Goal: Information Seeking & Learning: Learn about a topic

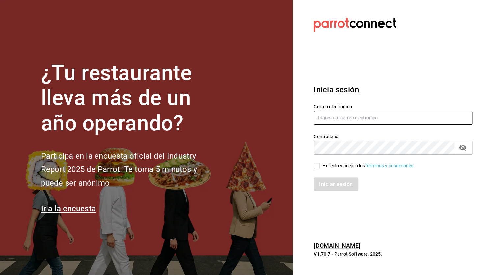
type input "christian.nadal@grupocosteno.com"
click at [318, 165] on input "He leído y acepto los Términos y condiciones." at bounding box center [317, 166] width 6 height 6
checkbox input "true"
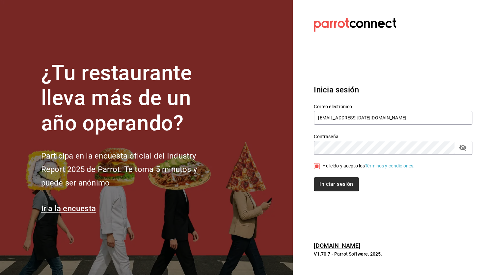
click at [325, 181] on button "Iniciar sesión" at bounding box center [336, 185] width 45 height 14
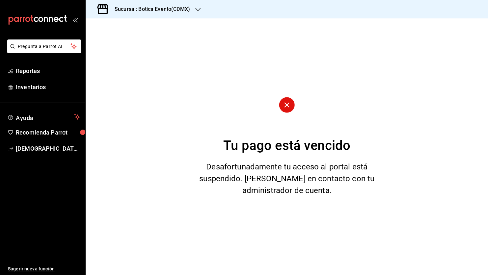
click at [199, 8] on icon "button" at bounding box center [197, 9] width 5 height 5
click at [99, 43] on span "Botica (CDMX)" at bounding box center [106, 43] width 31 height 7
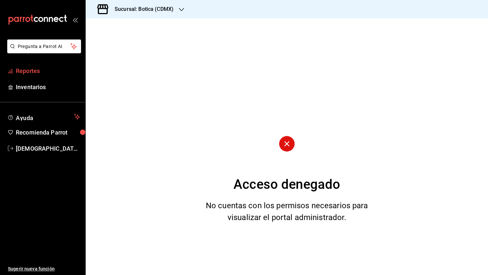
click at [23, 71] on span "Reportes" at bounding box center [48, 71] width 64 height 9
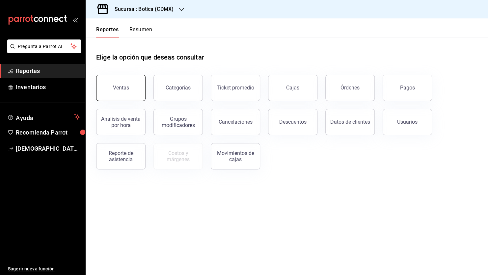
click at [125, 98] on button "Ventas" at bounding box center [120, 88] width 49 height 26
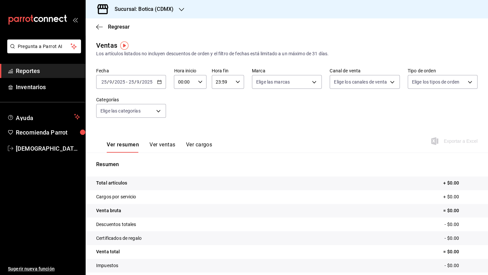
click at [238, 82] on div "23:59 Hora fin" at bounding box center [228, 82] width 32 height 14
click at [197, 114] on div at bounding box center [244, 137] width 488 height 275
click at [199, 82] on icon "button" at bounding box center [200, 82] width 5 height 5
click at [199, 82] on div at bounding box center [244, 137] width 488 height 275
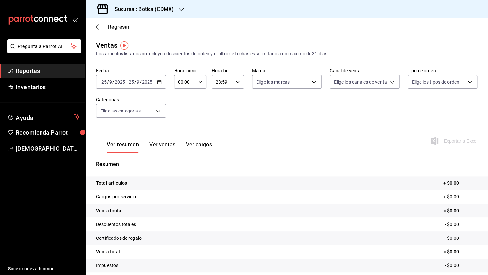
click at [129, 83] on input "25" at bounding box center [131, 81] width 6 height 5
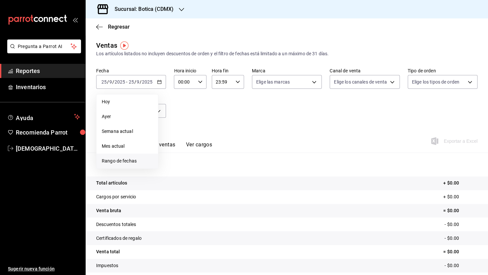
click at [127, 162] on span "Rango de fechas" at bounding box center [127, 161] width 51 height 7
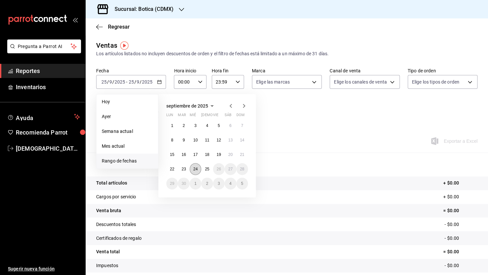
click at [197, 169] on abbr "24" at bounding box center [195, 169] width 4 height 5
click at [209, 170] on abbr "25" at bounding box center [207, 169] width 4 height 5
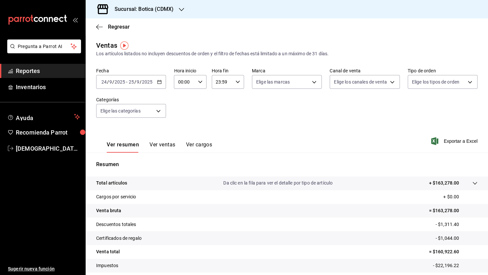
click at [236, 82] on icon "button" at bounding box center [238, 82] width 5 height 5
click at [219, 122] on span "12" at bounding box center [218, 120] width 6 height 5
click at [220, 107] on span "11" at bounding box center [218, 104] width 6 height 5
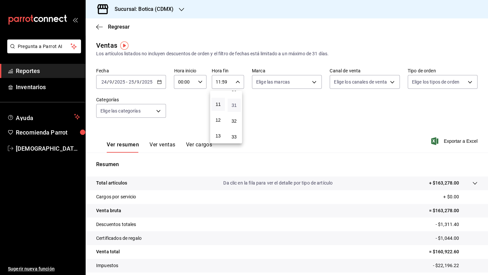
click at [235, 108] on span "31" at bounding box center [235, 105] width 6 height 5
click at [234, 92] on span "30" at bounding box center [235, 89] width 6 height 5
type input "11:30"
click at [199, 81] on div at bounding box center [244, 137] width 488 height 275
click at [199, 81] on icon "button" at bounding box center [200, 82] width 5 height 5
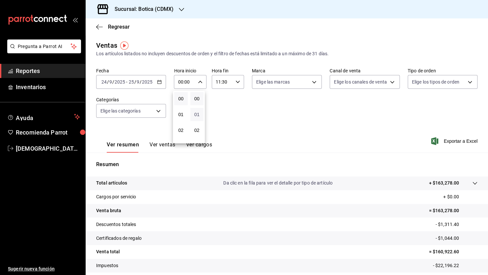
click at [197, 116] on span "01" at bounding box center [197, 114] width 6 height 5
type input "00:01"
click at [228, 112] on div at bounding box center [244, 137] width 488 height 275
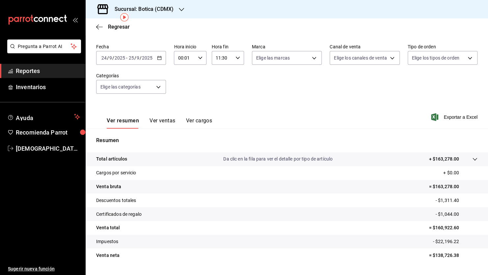
scroll to position [40, 0]
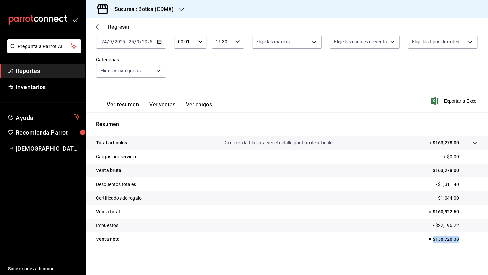
drag, startPoint x: 427, startPoint y: 239, endPoint x: 462, endPoint y: 241, distance: 34.7
click at [462, 241] on p "= $138,726.38" at bounding box center [453, 239] width 49 height 7
copy p "$138,726.38"
click at [161, 104] on button "Ver ventas" at bounding box center [163, 106] width 26 height 11
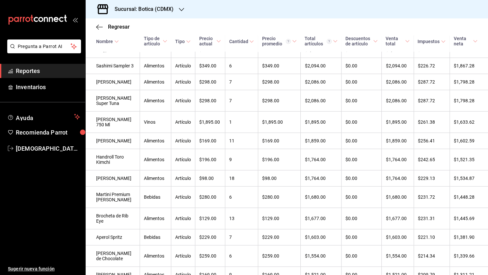
scroll to position [521, 0]
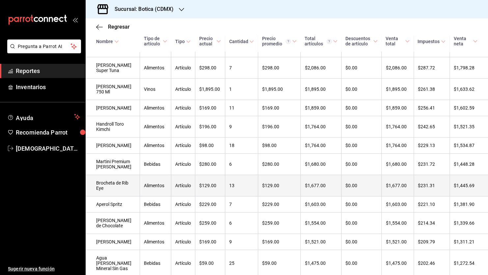
click at [258, 197] on td "$129.00" at bounding box center [279, 185] width 43 height 21
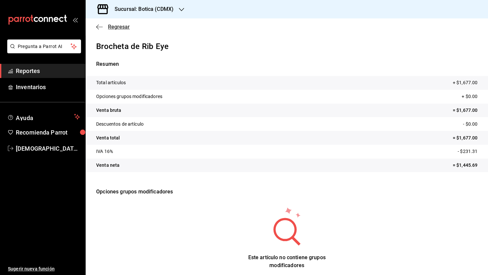
click at [98, 26] on icon "button" at bounding box center [99, 27] width 7 height 6
click at [36, 71] on span "Reportes" at bounding box center [48, 71] width 64 height 9
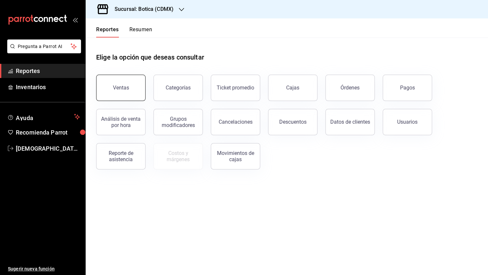
click at [125, 86] on div "Ventas" at bounding box center [121, 88] width 16 height 6
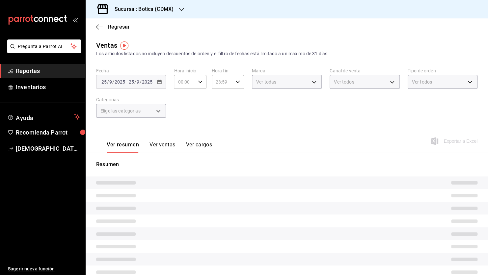
type input "00:01"
type input "11:30"
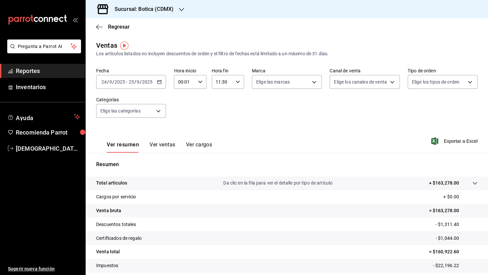
click at [158, 144] on button "Ver ventas" at bounding box center [163, 147] width 26 height 11
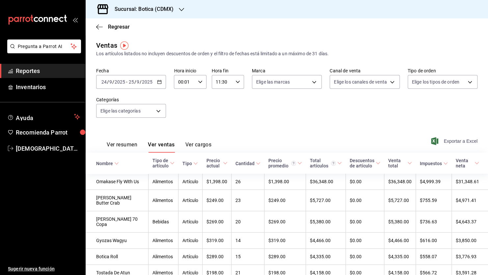
click at [459, 140] on span "Exportar a Excel" at bounding box center [455, 141] width 45 height 8
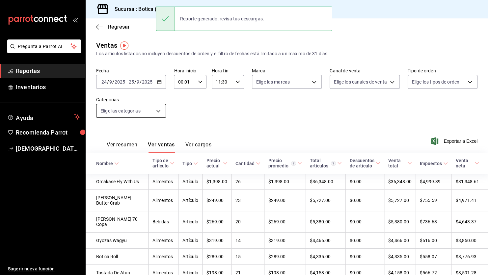
click at [158, 111] on body "Pregunta a Parrot AI Reportes Inventarios Ayuda Recomienda Parrot [PERSON_NAME]…" at bounding box center [244, 137] width 488 height 275
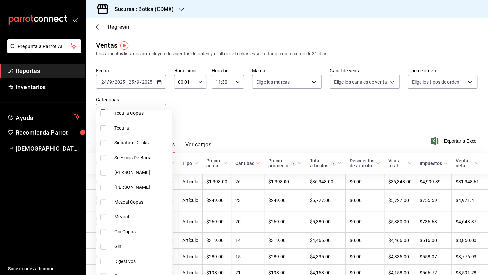
scroll to position [132, 0]
click at [105, 143] on input "checkbox" at bounding box center [103, 143] width 6 height 6
checkbox input "true"
type input "b0b5e297-f2c4-4473-a6c7-99e935097a36"
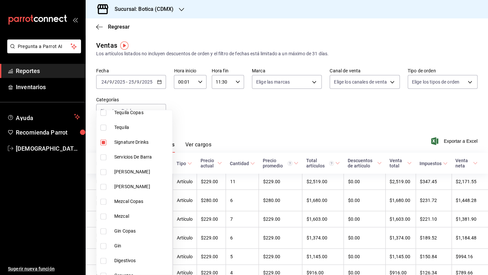
click at [257, 122] on div at bounding box center [244, 137] width 488 height 275
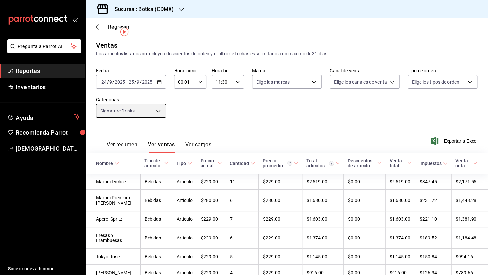
scroll to position [66, 0]
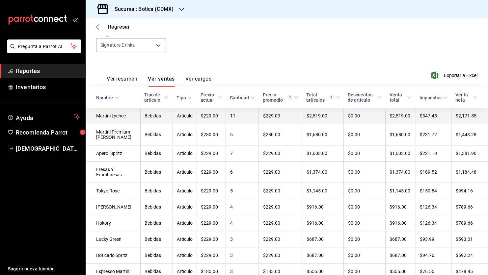
click at [239, 117] on td "11" at bounding box center [242, 116] width 33 height 16
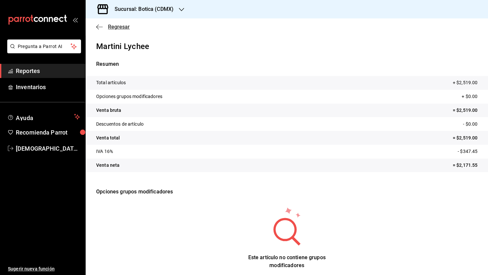
click at [99, 27] on icon "button" at bounding box center [99, 27] width 7 height 6
click at [113, 27] on span "Regresar" at bounding box center [119, 27] width 22 height 6
click at [98, 27] on icon "button" at bounding box center [99, 27] width 7 height 6
click at [48, 71] on span "Reportes" at bounding box center [48, 71] width 64 height 9
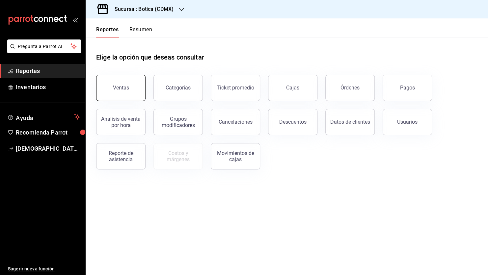
click at [125, 91] on div "Ventas" at bounding box center [121, 88] width 16 height 6
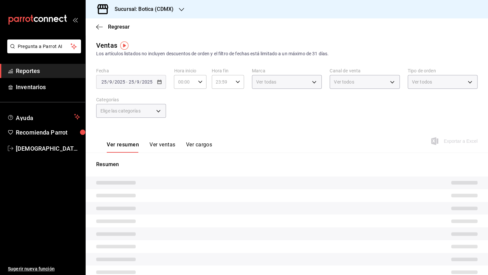
type input "00:01"
type input "11:30"
click at [164, 147] on button "Ver ventas" at bounding box center [163, 147] width 26 height 11
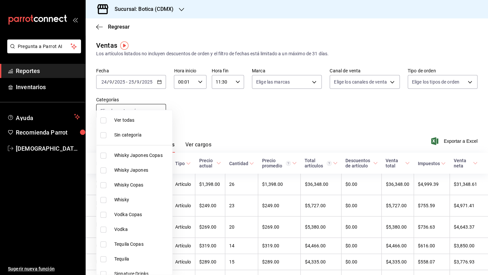
click at [158, 110] on body "Pregunta a Parrot AI Reportes Inventarios Ayuda Recomienda Parrot [PERSON_NAME]…" at bounding box center [244, 137] width 488 height 275
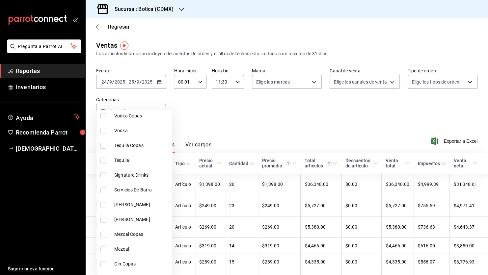
scroll to position [132, 0]
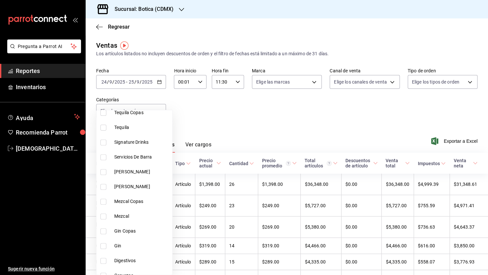
click at [104, 142] on input "checkbox" at bounding box center [103, 143] width 6 height 6
checkbox input "true"
type input "b0b5e297-f2c4-4473-a6c7-99e935097a36"
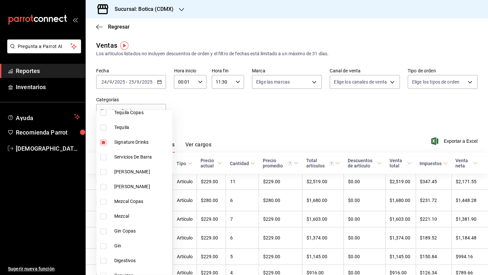
click at [281, 104] on div at bounding box center [244, 137] width 488 height 275
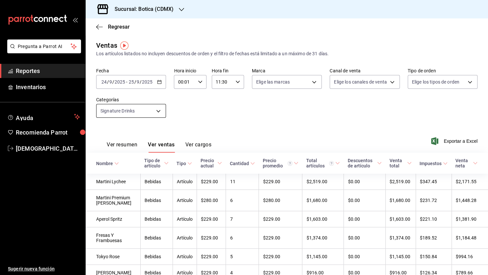
click at [158, 112] on body "Pregunta a Parrot AI Reportes Inventarios Ayuda Recomienda Parrot [PERSON_NAME]…" at bounding box center [244, 137] width 488 height 275
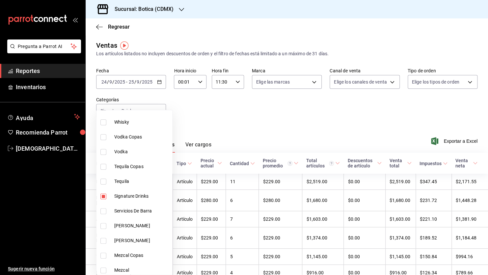
scroll to position [99, 0]
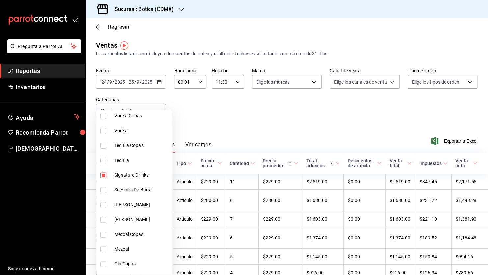
click at [121, 175] on span "Signature Drinks" at bounding box center [141, 175] width 55 height 7
checkbox input "false"
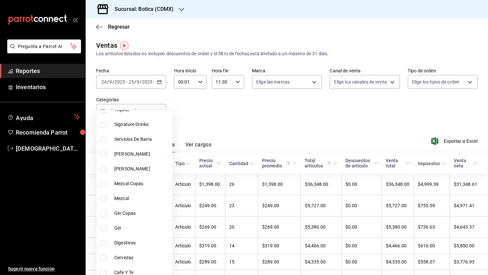
scroll to position [165, 0]
click at [104, 258] on input "checkbox" at bounding box center [103, 258] width 6 height 6
checkbox input "true"
type input "b6641ee8-c44b-433d-ae28-2bfeb9a710cb"
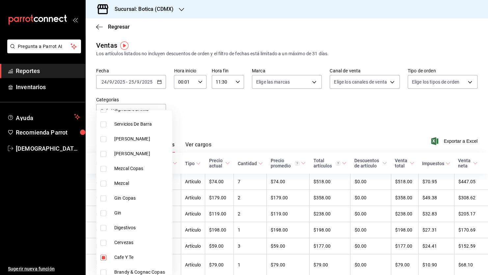
click at [276, 129] on div at bounding box center [244, 137] width 488 height 275
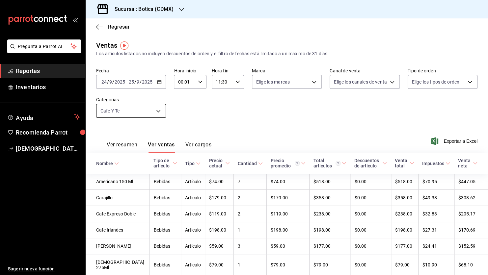
click at [156, 111] on body "Pregunta a Parrot AI Reportes Inventarios Ayuda Recomienda Parrot [PERSON_NAME]…" at bounding box center [244, 137] width 488 height 275
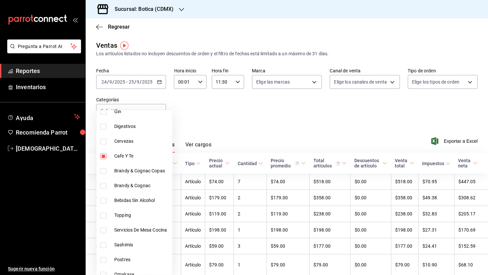
scroll to position [297, 0]
click at [127, 125] on span "Cafe Y Te" at bounding box center [141, 126] width 55 height 7
checkbox input "false"
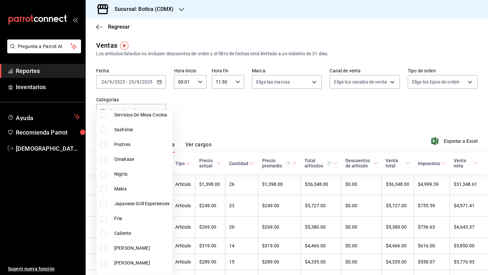
scroll to position [395, 0]
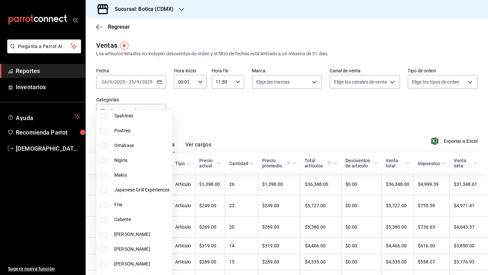
click at [104, 129] on input "checkbox" at bounding box center [103, 131] width 6 height 6
checkbox input "true"
type input "25b78496-6c2c-48a7-a207-0f3c7a1e26a6"
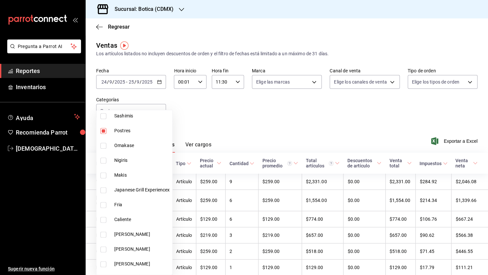
click at [277, 127] on div at bounding box center [244, 137] width 488 height 275
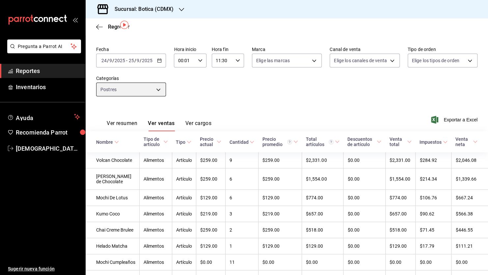
scroll to position [21, 0]
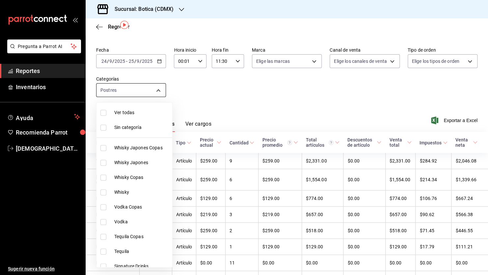
click at [158, 89] on body "Pregunta a Parrot AI Reportes Inventarios Ayuda Recomienda Parrot [PERSON_NAME]…" at bounding box center [244, 137] width 488 height 275
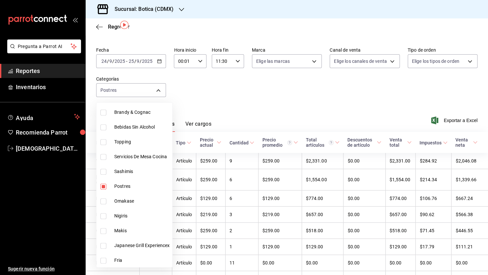
scroll to position [362, 0]
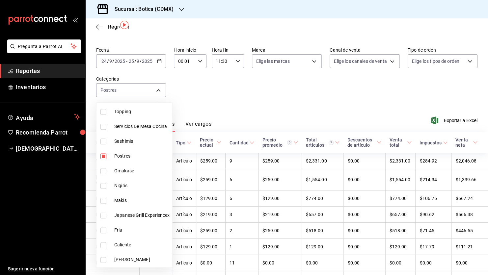
click at [104, 158] on input "checkbox" at bounding box center [103, 157] width 6 height 6
checkbox input "false"
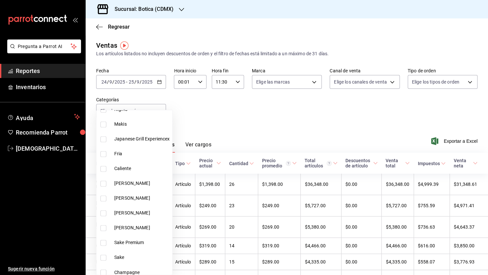
scroll to position [451, 0]
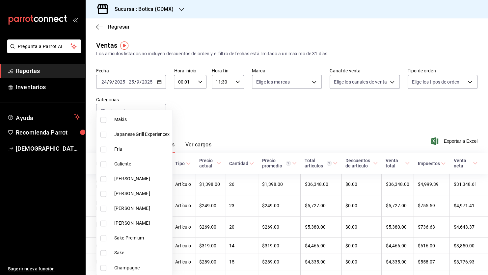
click at [102, 238] on input "checkbox" at bounding box center [103, 239] width 6 height 6
checkbox input "true"
type input "ac2d29f6-aa7f-46cd-943c-417b34ff9352"
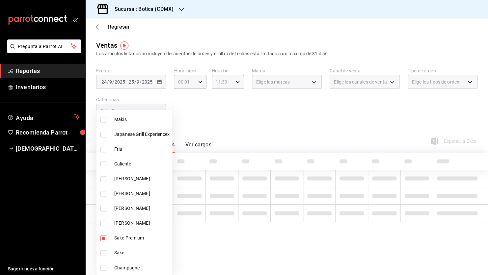
click at [103, 252] on input "checkbox" at bounding box center [103, 253] width 6 height 6
checkbox input "true"
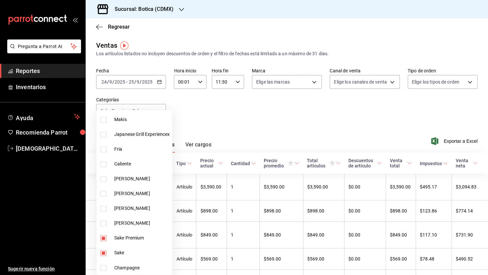
click at [249, 132] on div at bounding box center [244, 137] width 488 height 275
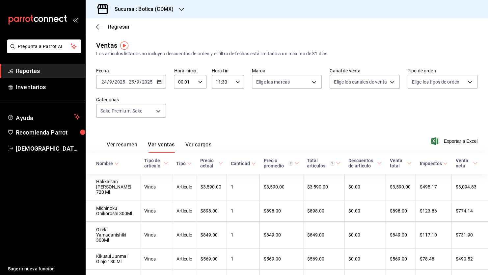
click at [129, 147] on button "Ver resumen" at bounding box center [122, 147] width 31 height 11
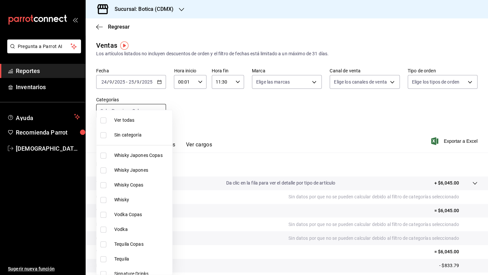
click at [159, 109] on body "Pregunta a Parrot AI Reportes Inventarios Ayuda Recomienda Parrot [PERSON_NAME]…" at bounding box center [244, 137] width 488 height 275
click at [125, 120] on span "Ver todas" at bounding box center [141, 120] width 55 height 7
type input "52039608-d3af-43d8-978b-7351115fcd58,48c160c6-e58b-40fc-ab83-08e030ab785e,3b989…"
checkbox input "true"
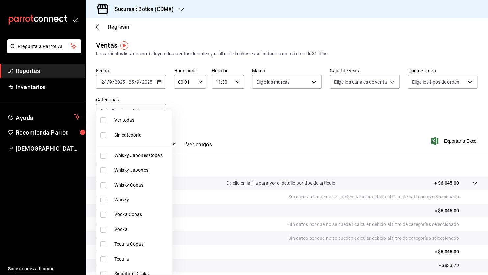
checkbox input "true"
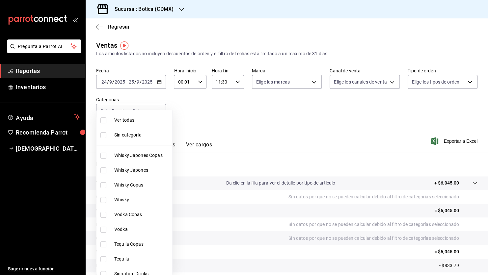
checkbox input "true"
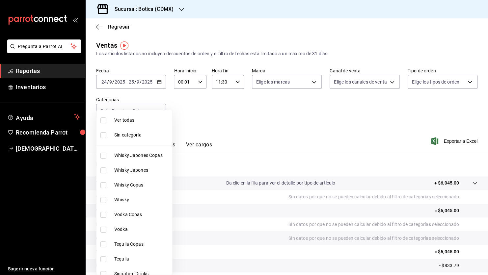
checkbox input "true"
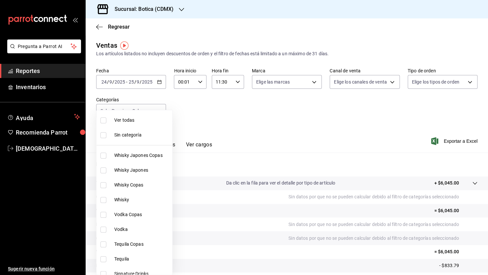
checkbox input "true"
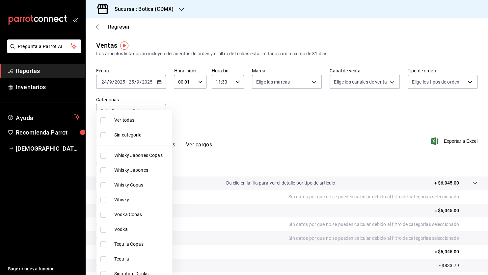
checkbox input "true"
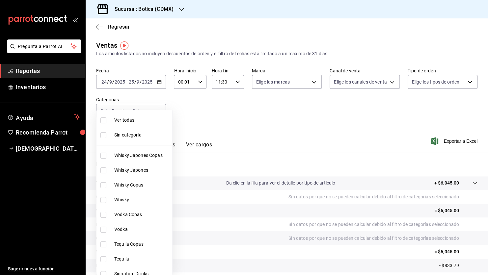
checkbox input "true"
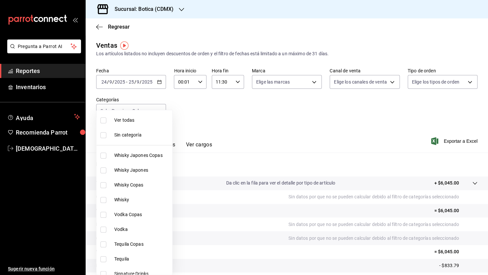
checkbox input "true"
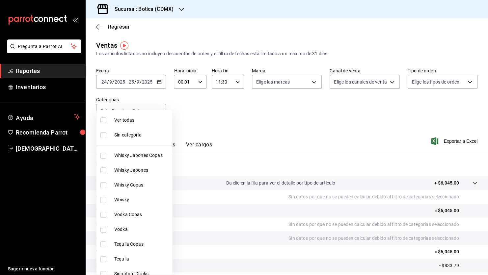
checkbox input "true"
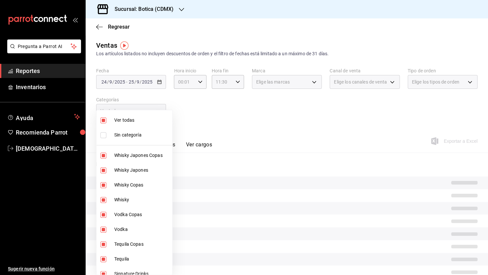
click at [304, 131] on div at bounding box center [244, 137] width 488 height 275
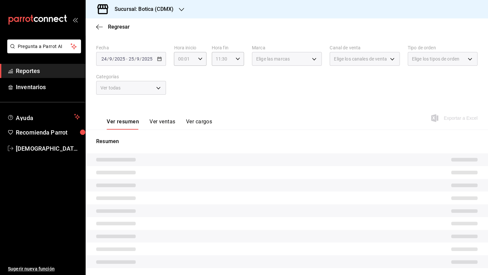
scroll to position [33, 0]
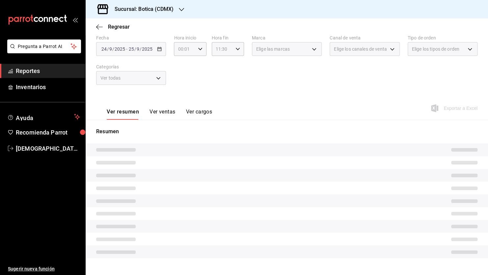
click at [122, 112] on button "Ver resumen" at bounding box center [123, 114] width 32 height 11
click at [157, 76] on div "Ver todas" at bounding box center [131, 78] width 70 height 14
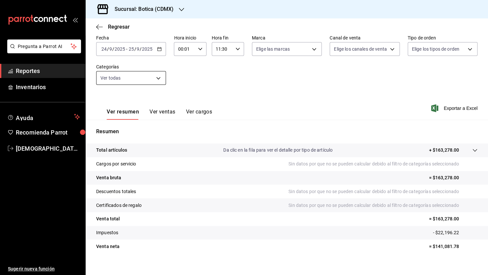
click at [157, 78] on body "Pregunta a Parrot AI Reportes Inventarios Ayuda Recomienda Parrot [PERSON_NAME]…" at bounding box center [244, 137] width 488 height 275
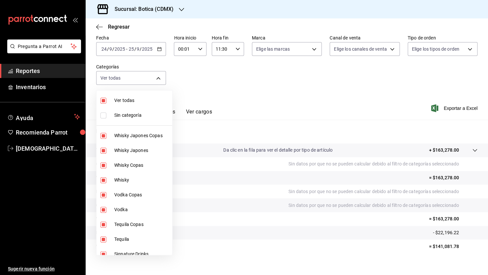
click at [253, 83] on div at bounding box center [244, 137] width 488 height 275
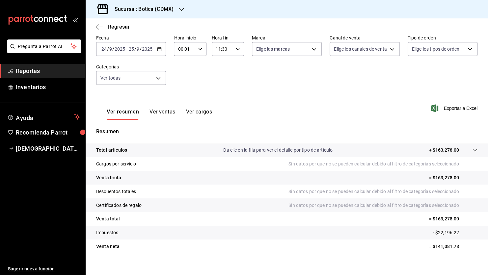
click at [472, 149] on icon at bounding box center [474, 150] width 5 height 5
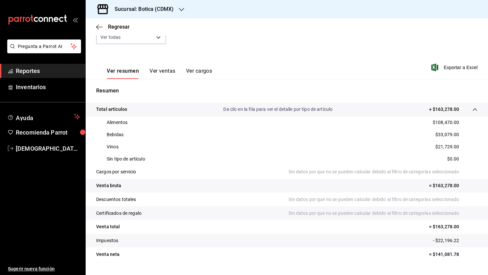
scroll to position [89, 0]
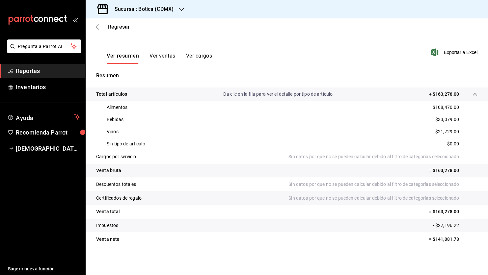
click at [472, 92] on icon at bounding box center [474, 94] width 5 height 5
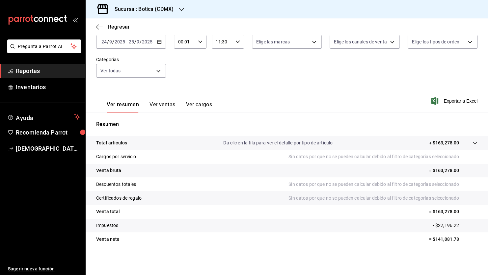
click at [473, 143] on icon at bounding box center [475, 143] width 4 height 3
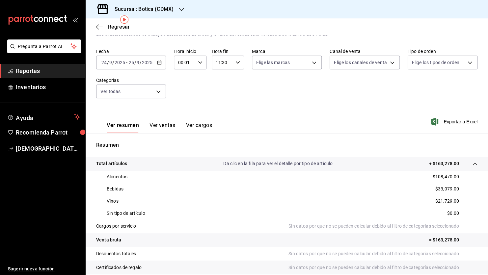
scroll to position [0, 0]
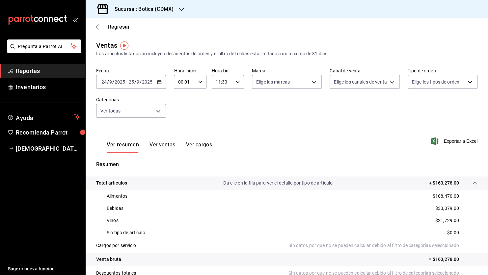
click at [159, 144] on button "Ver ventas" at bounding box center [163, 147] width 26 height 11
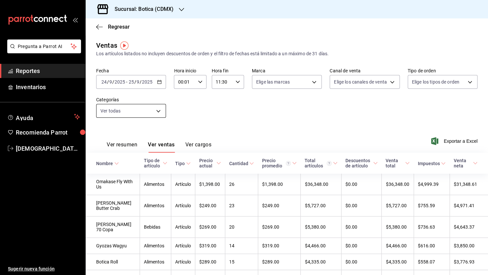
click at [160, 111] on body "Pregunta a Parrot AI Reportes Inventarios Ayuda Recomienda Parrot [PERSON_NAME]…" at bounding box center [244, 137] width 488 height 275
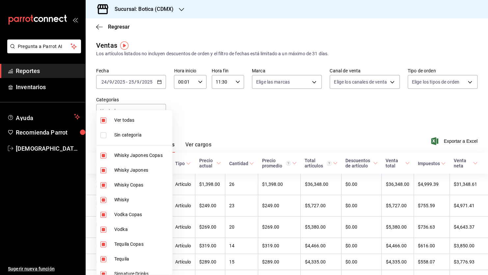
click at [132, 134] on span "Sin categoría" at bounding box center [141, 135] width 55 height 7
click at [128, 135] on span "Sin categoría" at bounding box center [141, 135] width 55 height 7
checkbox input "false"
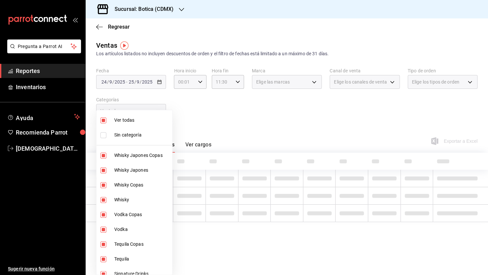
click at [121, 120] on span "Ver todas" at bounding box center [141, 120] width 55 height 7
checkbox input "false"
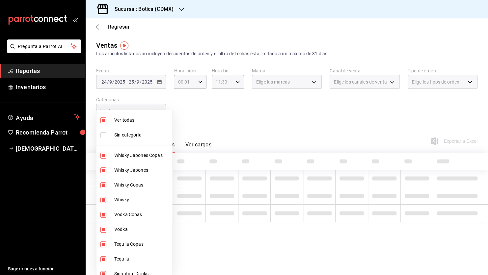
checkbox input "false"
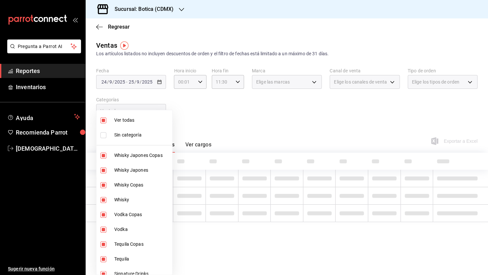
checkbox input "false"
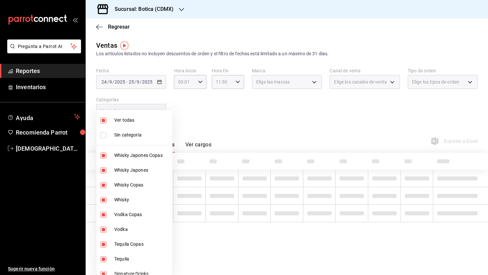
checkbox input "false"
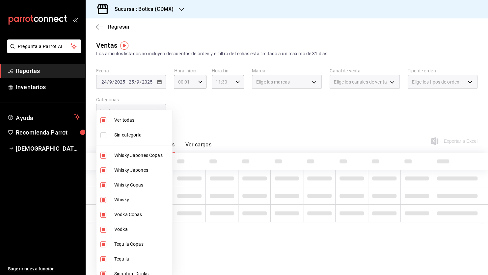
checkbox input "false"
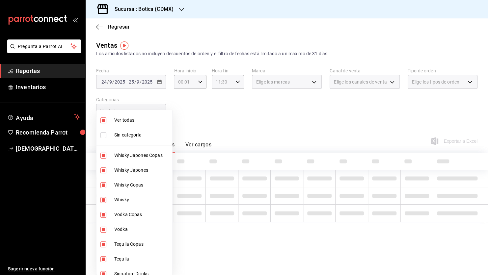
checkbox input "false"
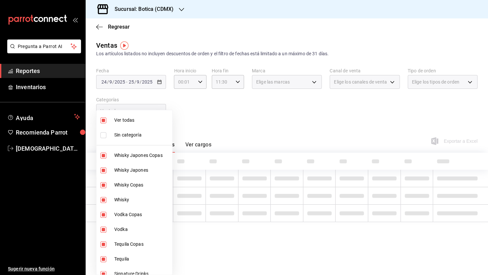
checkbox input "false"
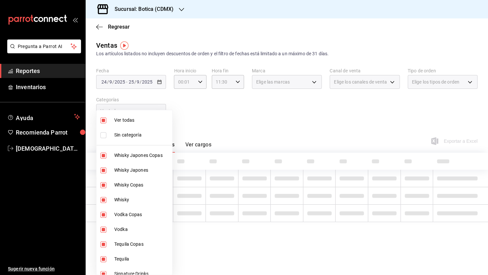
checkbox input "false"
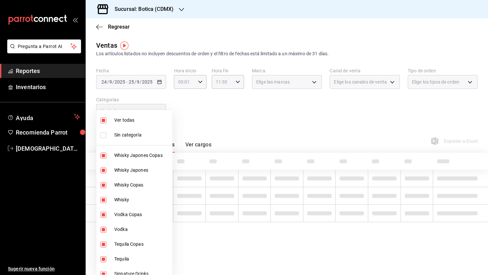
checkbox input "false"
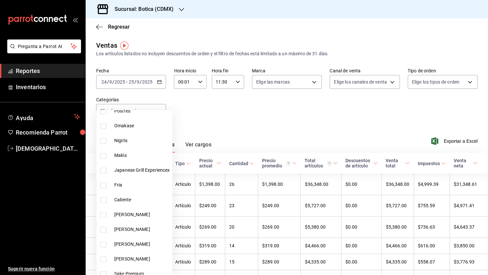
scroll to position [451, 0]
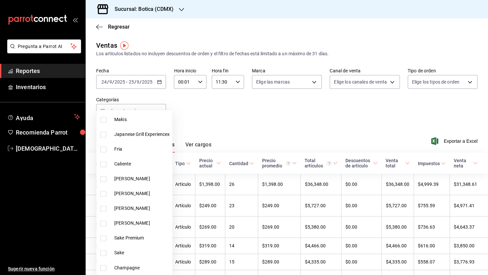
click at [130, 235] on span "Sake Premium" at bounding box center [141, 238] width 55 height 7
type input "ac2d29f6-aa7f-46cd-943c-417b34ff9352"
checkbox input "true"
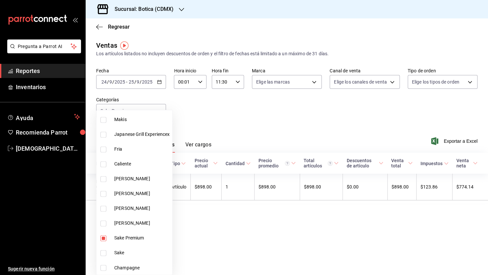
click at [115, 251] on span "Sake" at bounding box center [141, 253] width 55 height 7
type input "ac2d29f6-aa7f-46cd-943c-417b34ff9352,922a0877-2a29-4994-a053-ca93e0239d5b"
checkbox input "true"
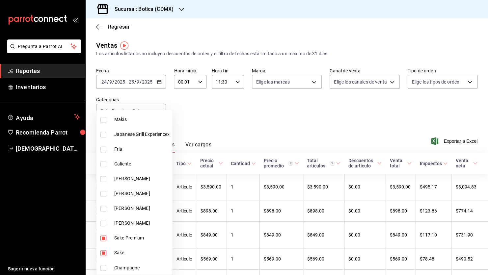
click at [294, 115] on div at bounding box center [244, 137] width 488 height 275
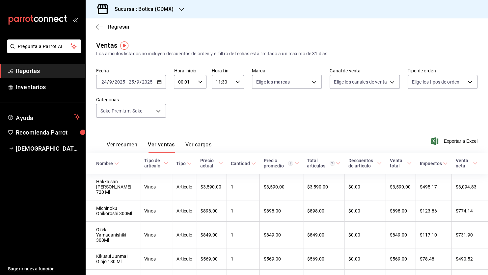
click at [52, 73] on span "Reportes" at bounding box center [48, 71] width 64 height 9
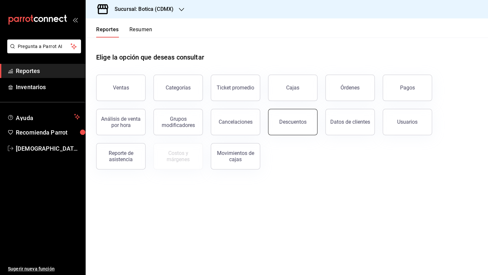
click at [292, 125] on button "Descuentos" at bounding box center [292, 122] width 49 height 26
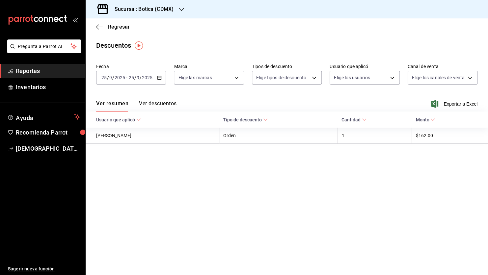
click at [149, 79] on input "2025" at bounding box center [147, 77] width 11 height 5
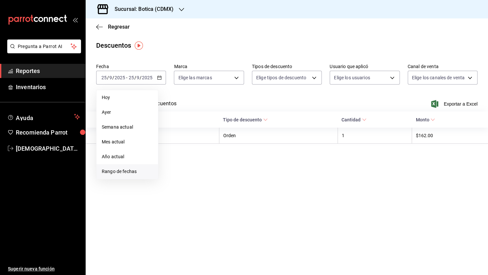
click at [115, 172] on span "Rango de fechas" at bounding box center [127, 171] width 51 height 7
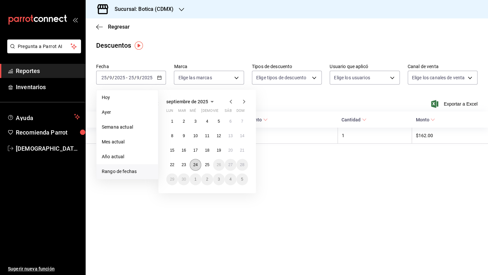
click at [195, 165] on abbr "24" at bounding box center [195, 165] width 4 height 5
click at [205, 165] on abbr "25" at bounding box center [207, 165] width 4 height 5
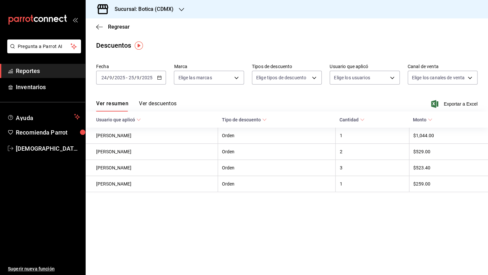
click at [163, 105] on button "Ver descuentos" at bounding box center [158, 105] width 38 height 11
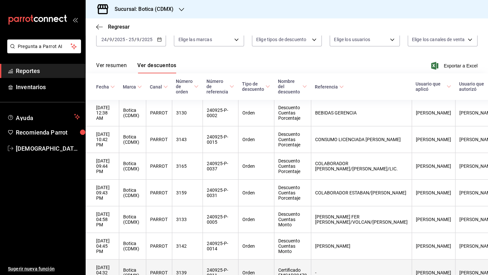
scroll to position [54, 0]
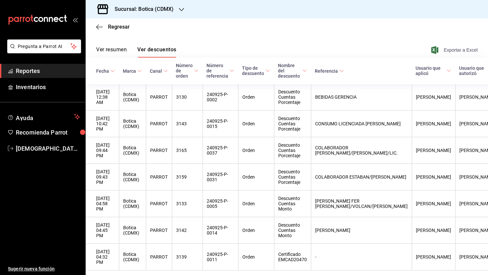
click at [462, 49] on span "Exportar a Excel" at bounding box center [455, 50] width 45 height 8
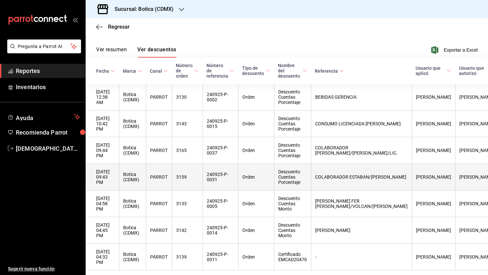
scroll to position [0, 0]
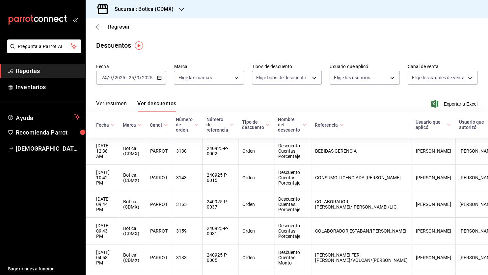
click at [41, 70] on span "Reportes" at bounding box center [48, 71] width 64 height 9
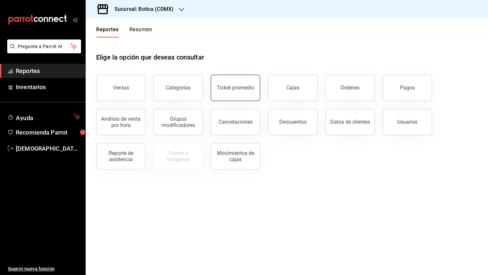
click at [245, 86] on div "Ticket promedio" at bounding box center [236, 88] width 38 height 6
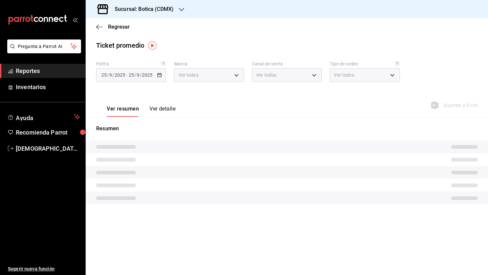
type input "d5352a43-907b-4cea-af89-ed5f283426a2"
type input "PARROT,UBER_EATS,RAPPI,DIDI_FOOD,ONLINE"
type input "68b56432-bc7c-4df1-8cc3-4eafb59ca3cc,EXTERNAL"
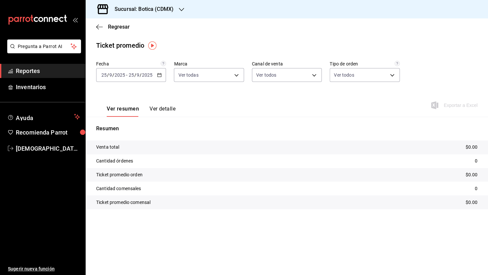
click at [162, 76] on icon "button" at bounding box center [159, 75] width 5 height 5
click at [120, 153] on span "Rango de fechas" at bounding box center [127, 154] width 51 height 7
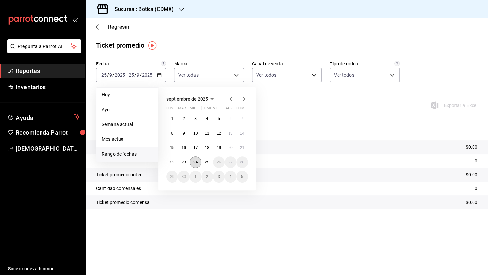
click at [195, 162] on abbr "24" at bounding box center [195, 162] width 4 height 5
click at [203, 162] on button "25" at bounding box center [207, 163] width 12 height 12
